Goal: Navigation & Orientation: Understand site structure

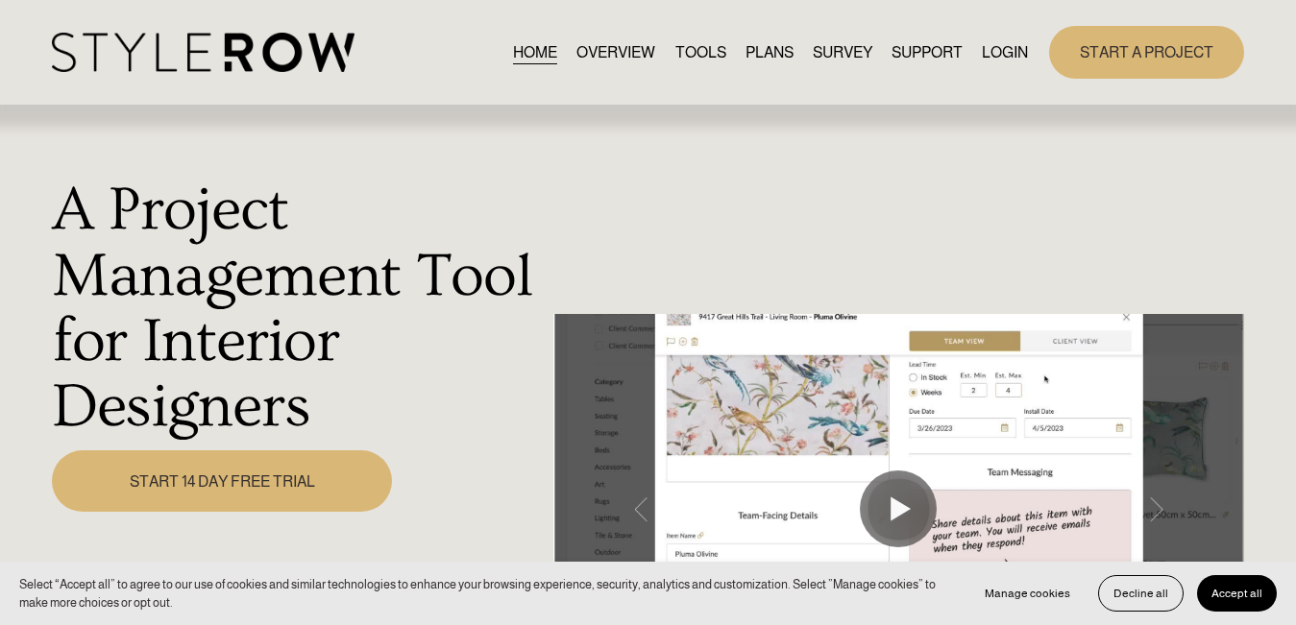
click at [1242, 589] on span "Accept all" at bounding box center [1236, 593] width 51 height 13
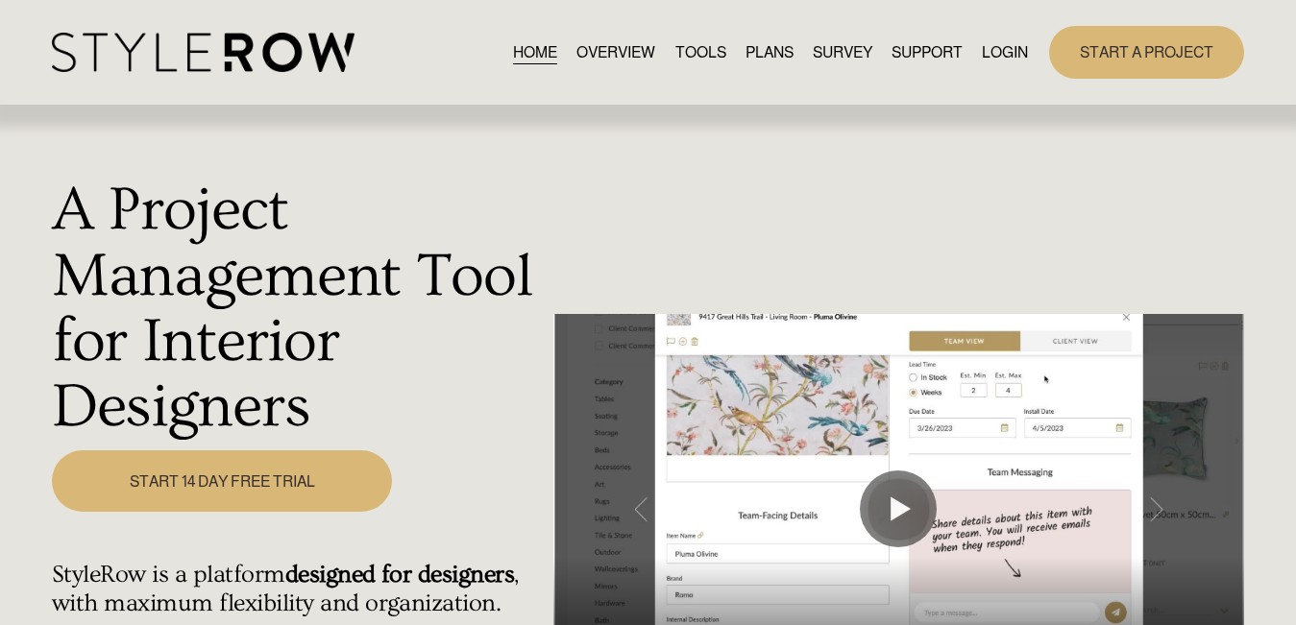
click at [693, 53] on link "TOOLS" at bounding box center [700, 52] width 51 height 26
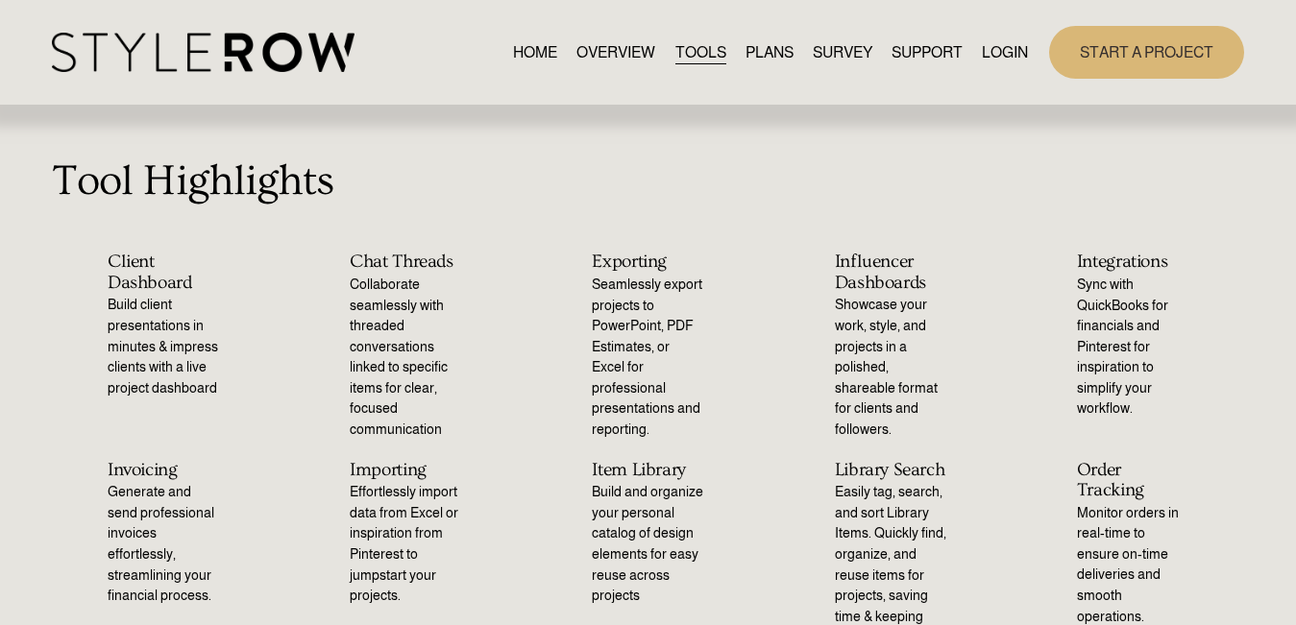
click at [590, 56] on link "OVERVIEW" at bounding box center [615, 52] width 79 height 26
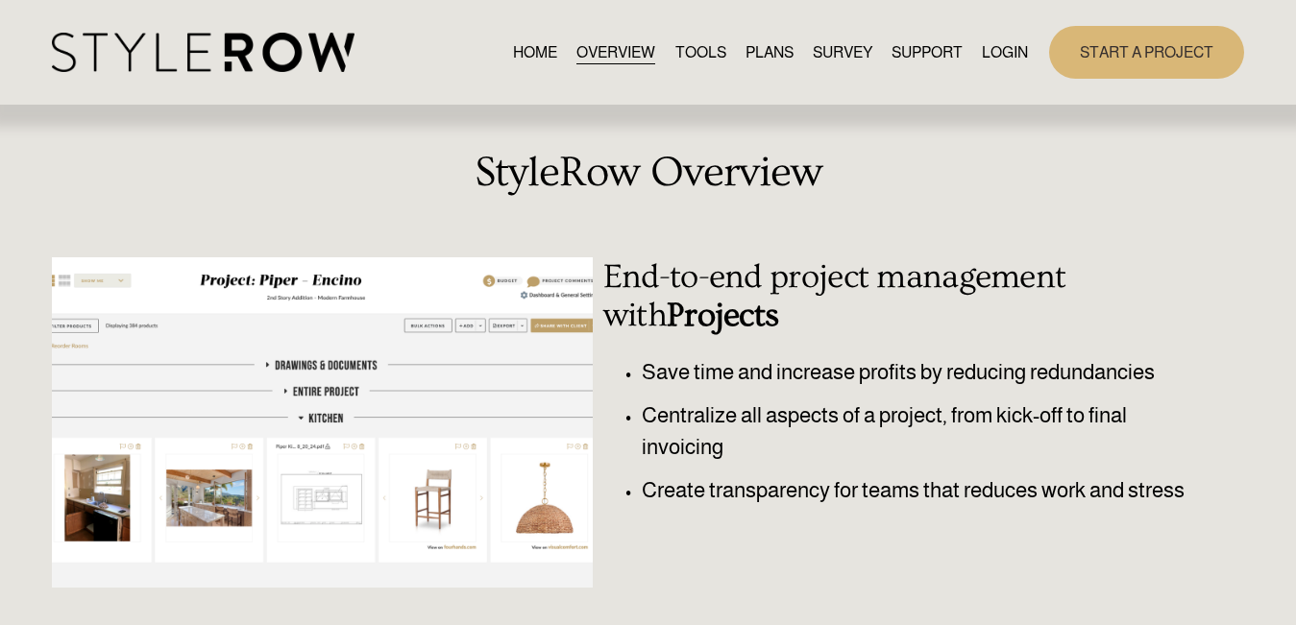
click at [513, 49] on link "HOME" at bounding box center [535, 52] width 44 height 26
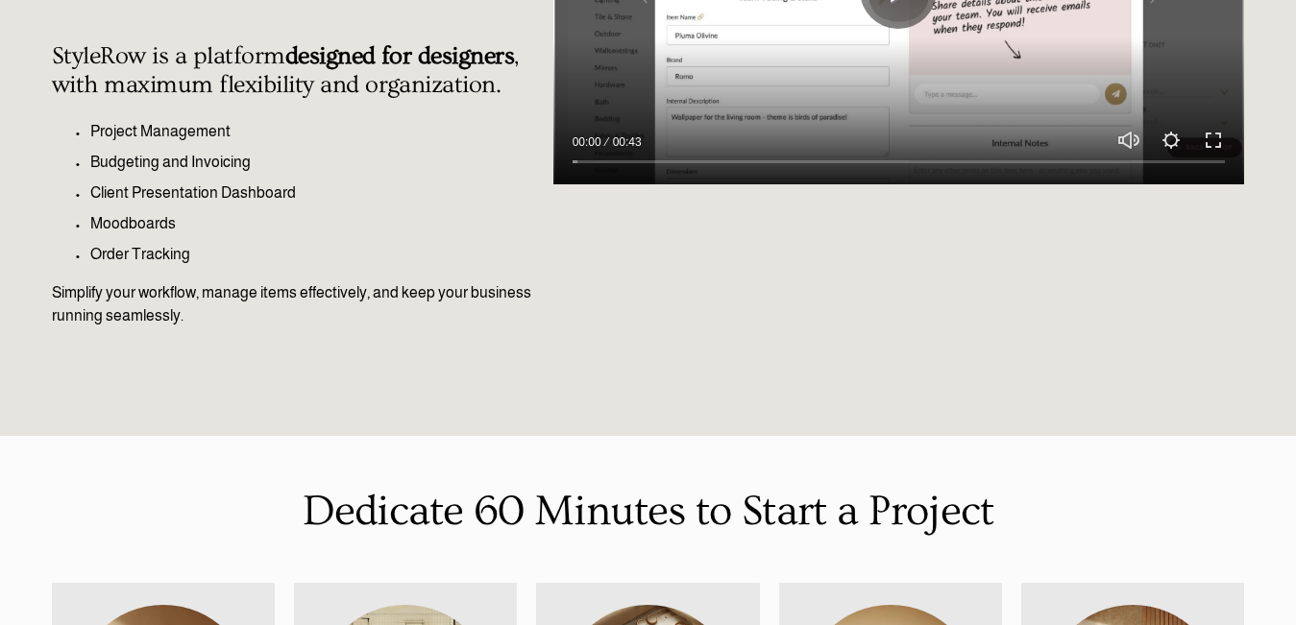
scroll to position [576, 0]
